Goal: Contribute content: Contribute content

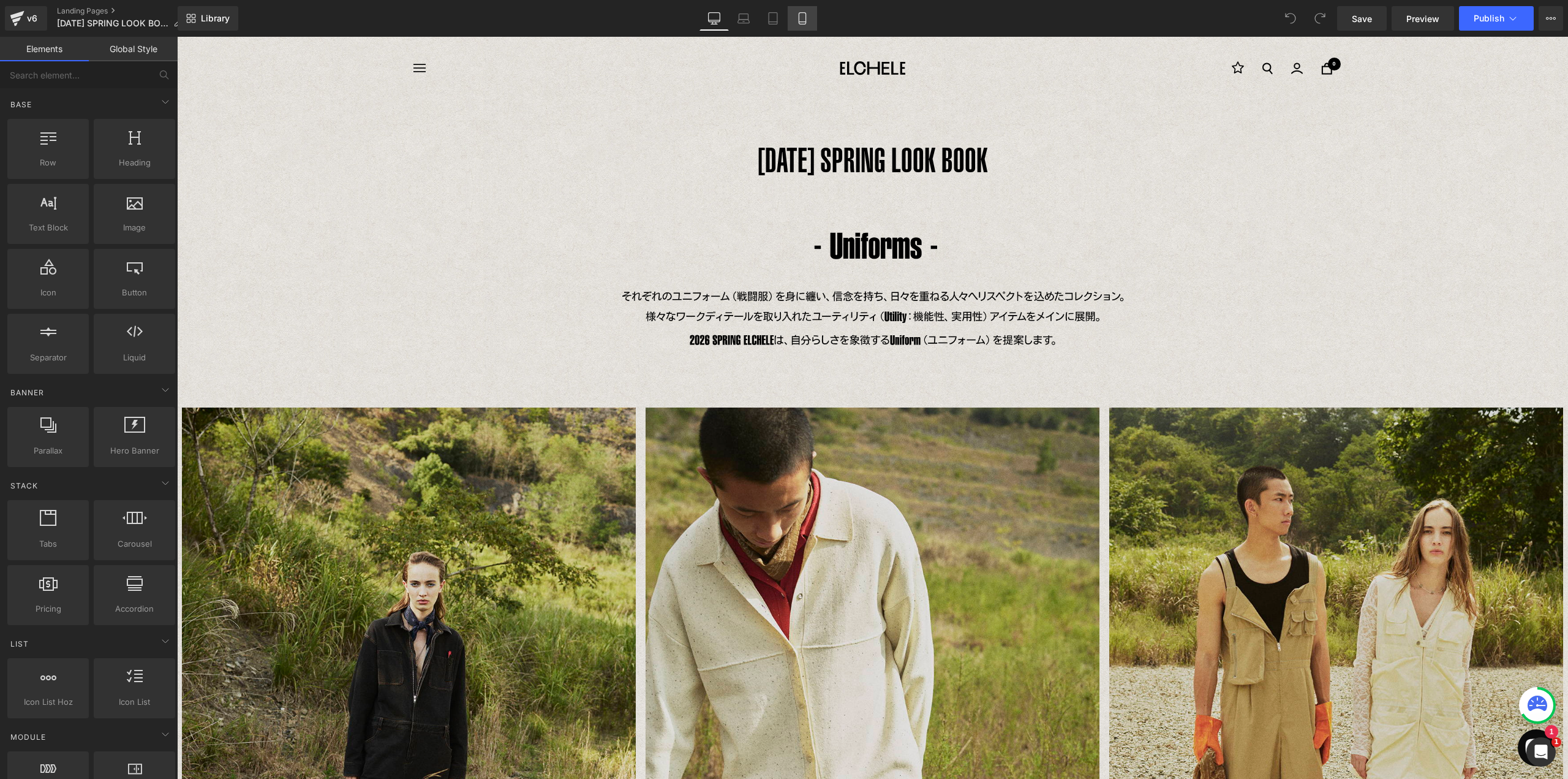
click at [803, 21] on icon at bounding box center [802, 18] width 12 height 12
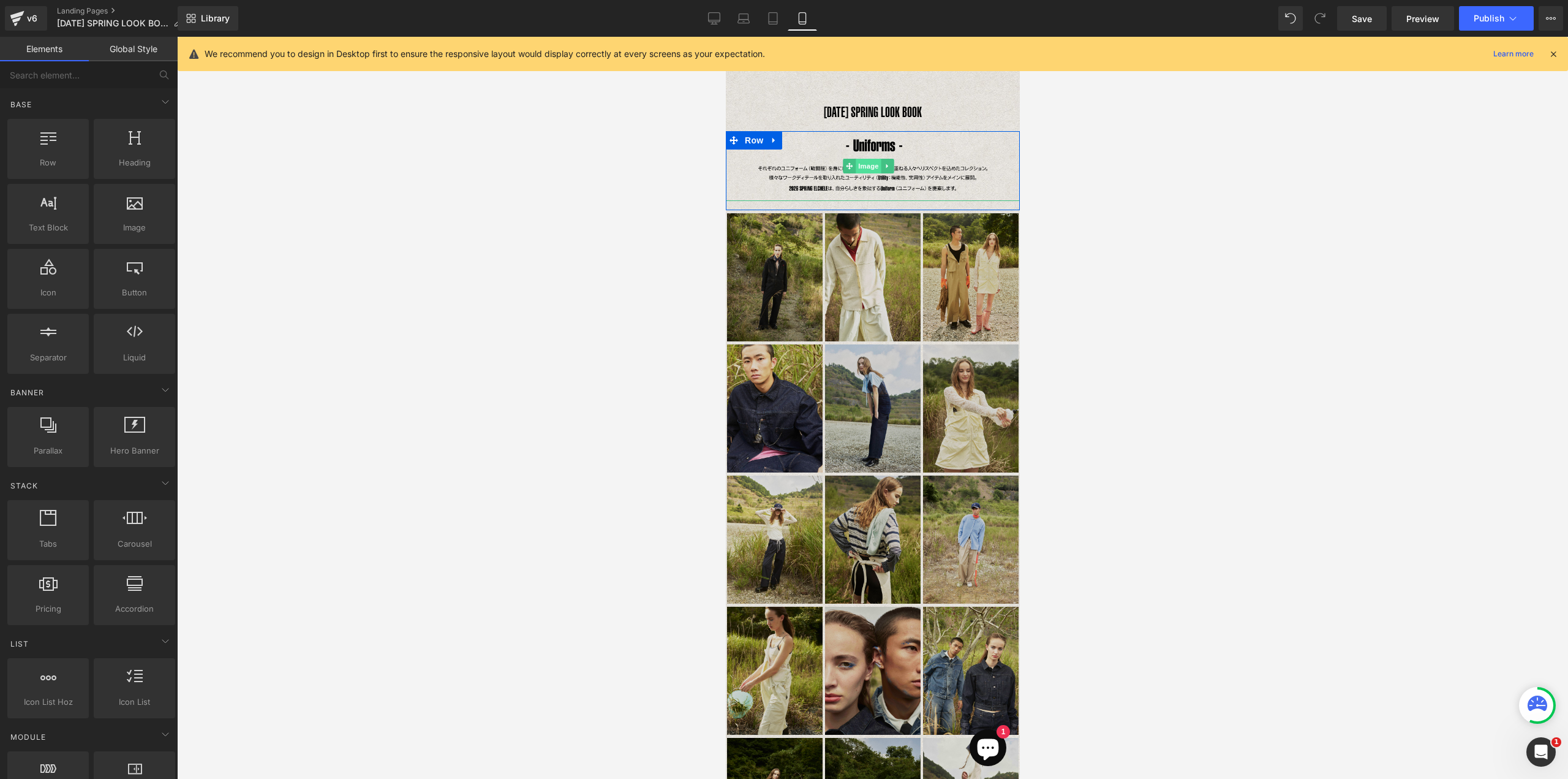
click at [878, 162] on span "Image" at bounding box center [868, 166] width 26 height 15
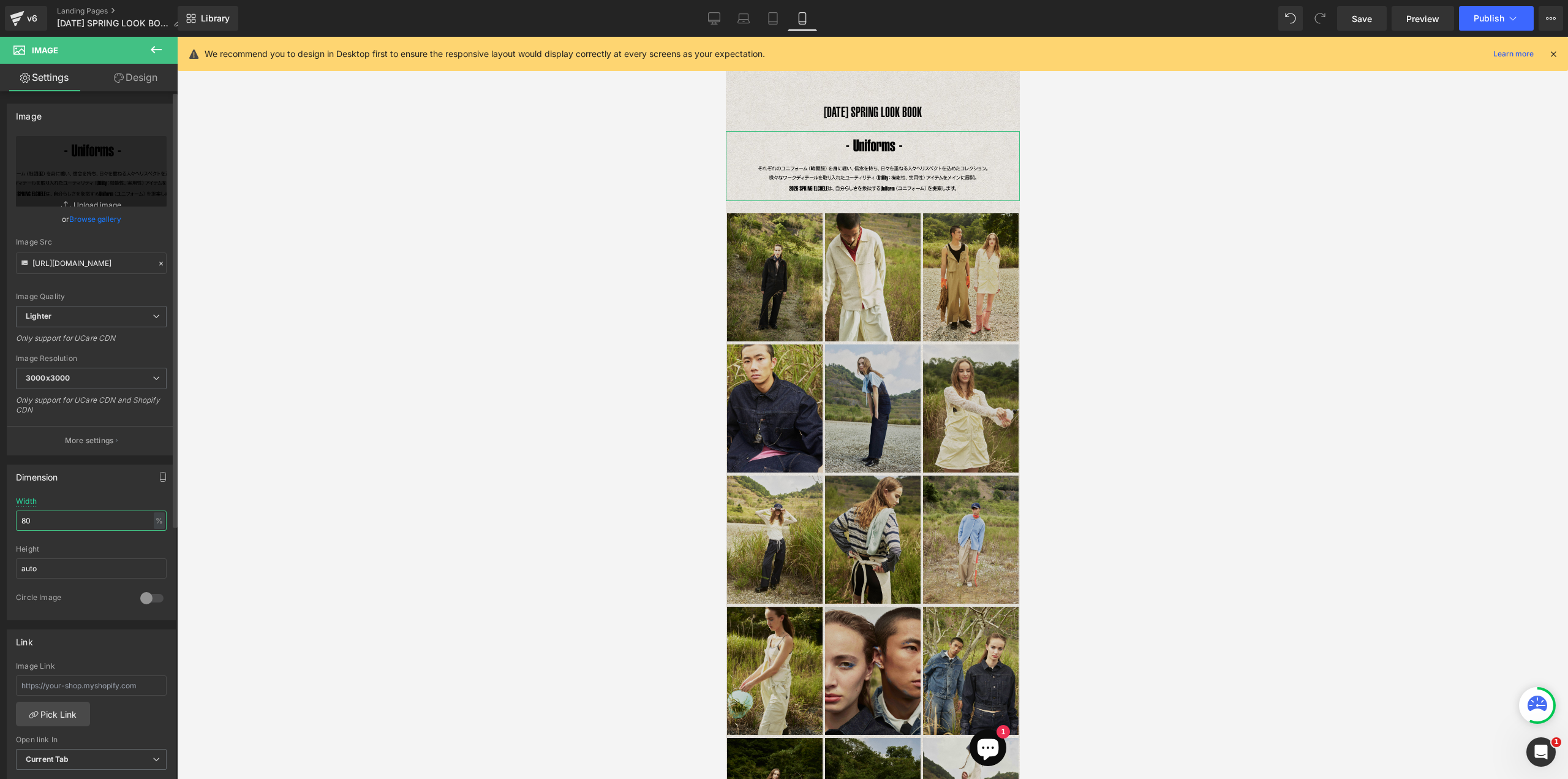
drag, startPoint x: 51, startPoint y: 517, endPoint x: 24, endPoint y: 515, distance: 27.1
click at [24, 515] on input "80" at bounding box center [91, 521] width 151 height 21
type input "8"
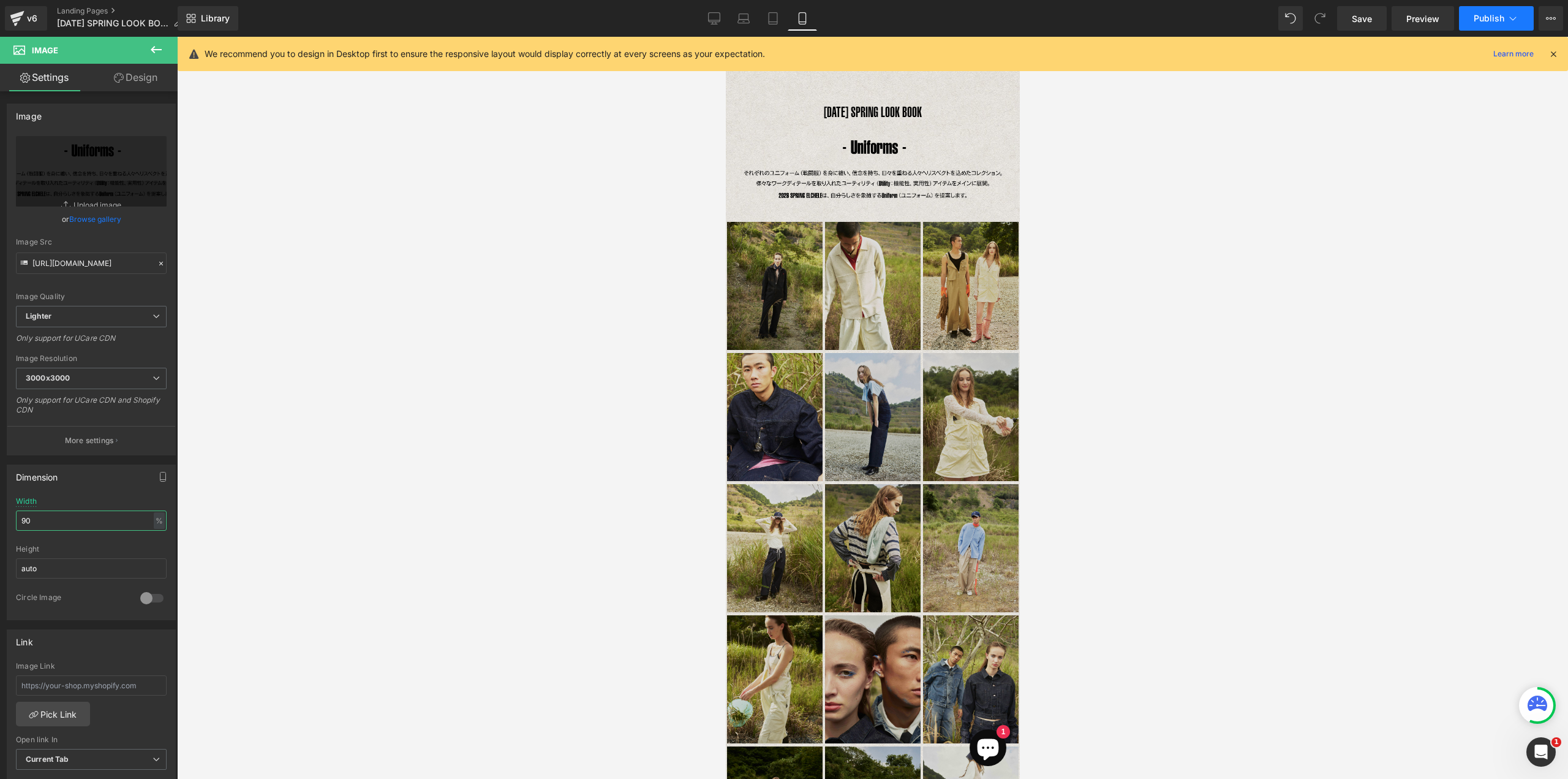
type input "90"
click at [1509, 18] on icon at bounding box center [1512, 18] width 12 height 12
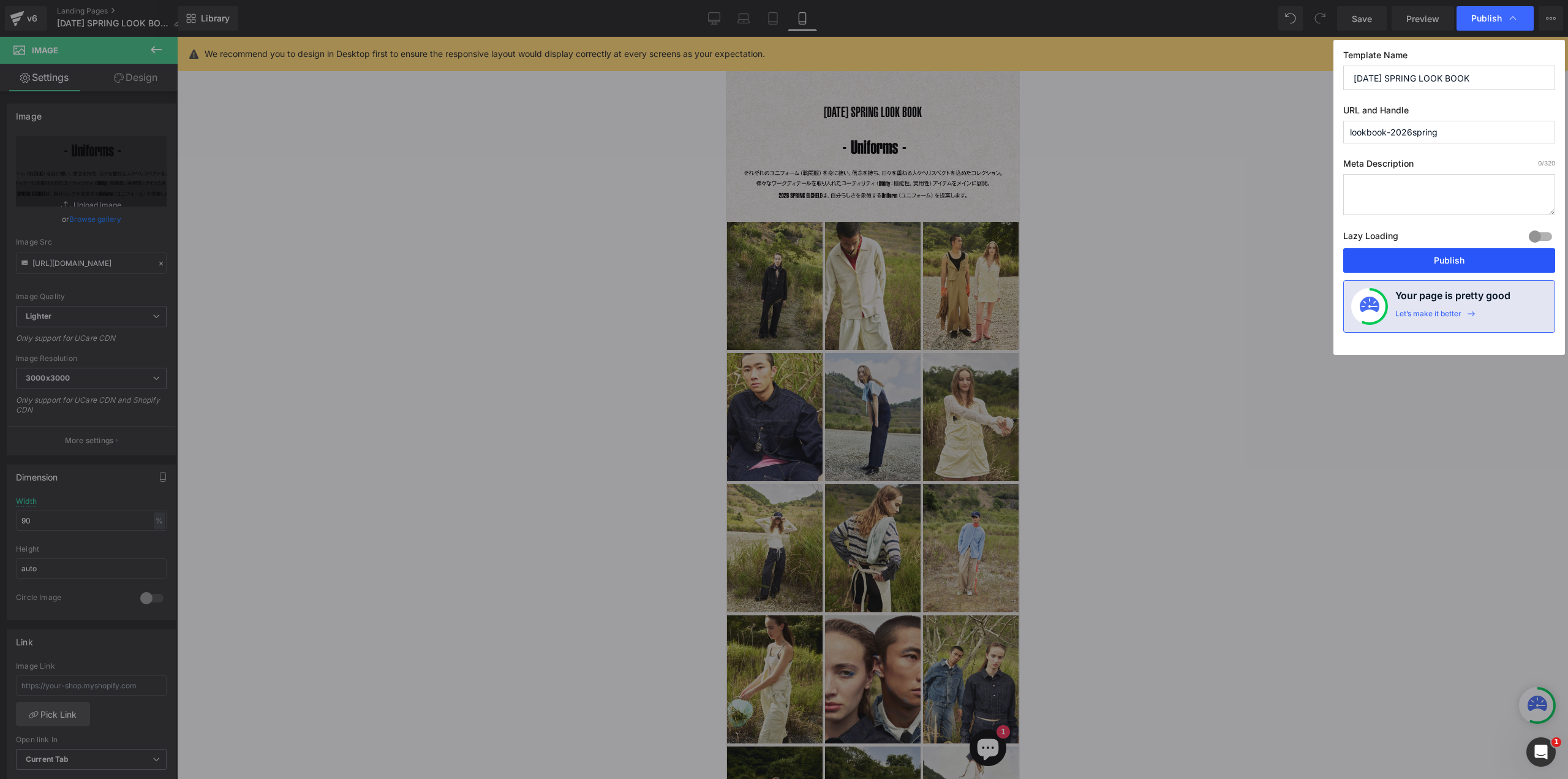
click at [1410, 253] on button "Publish" at bounding box center [1449, 261] width 212 height 24
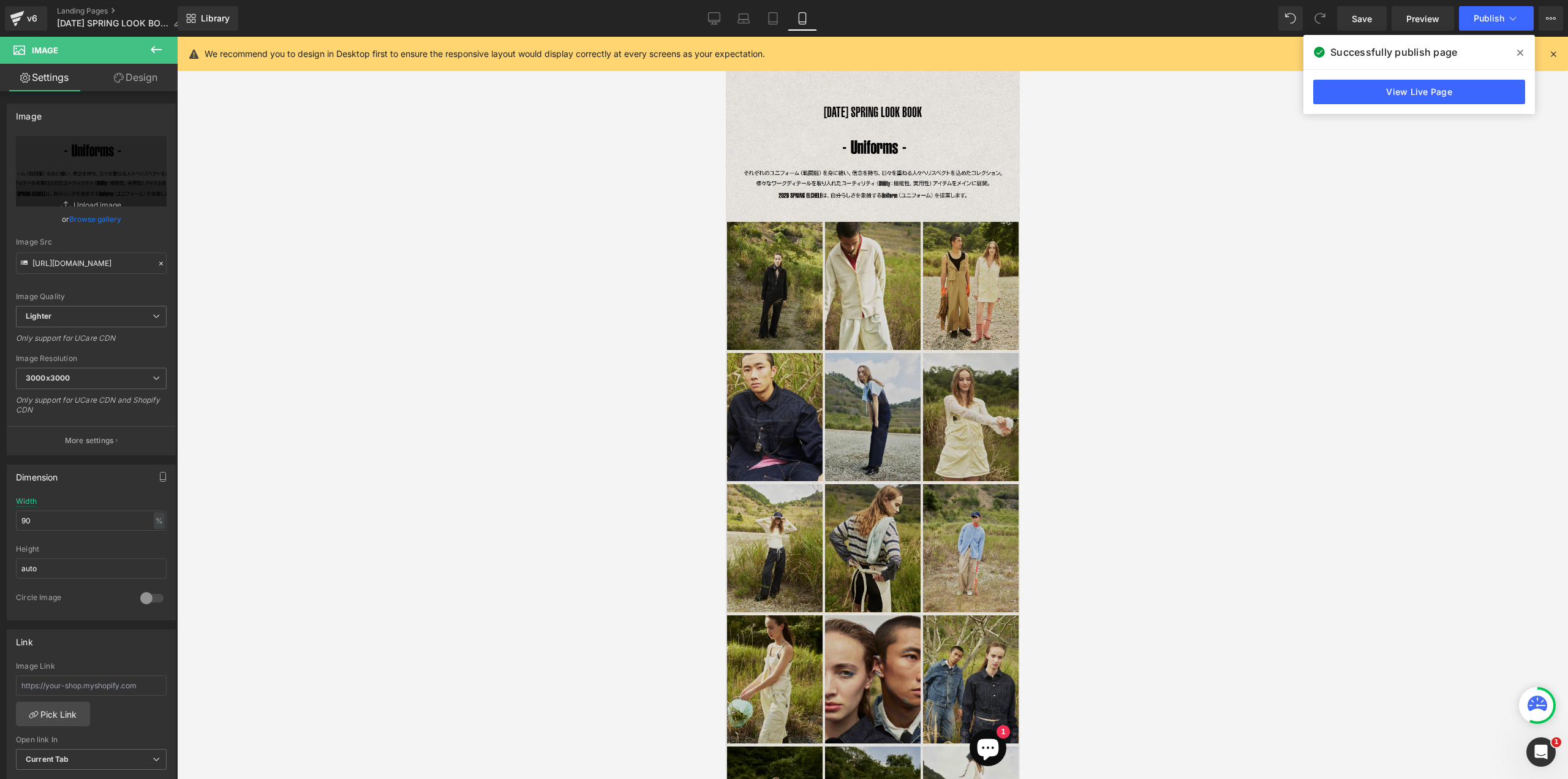
click at [1520, 54] on icon at bounding box center [1520, 52] width 6 height 10
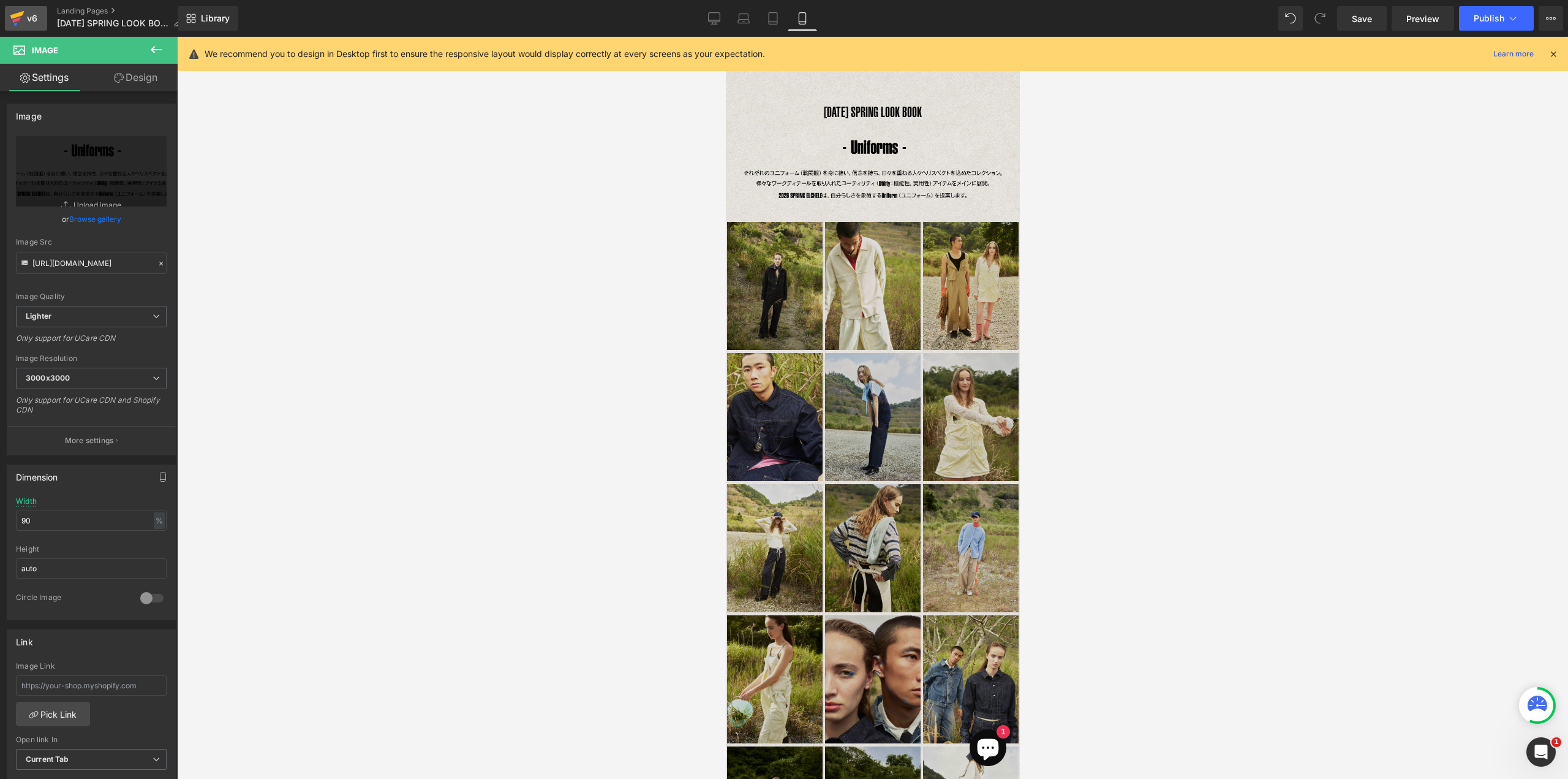
click at [10, 14] on icon at bounding box center [17, 19] width 15 height 31
